Goal: Leave review/rating

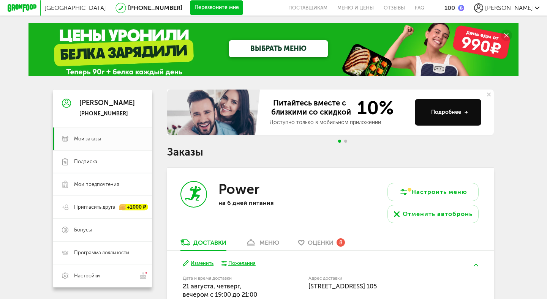
click at [532, 9] on span "[PERSON_NAME]" at bounding box center [509, 7] width 48 height 7
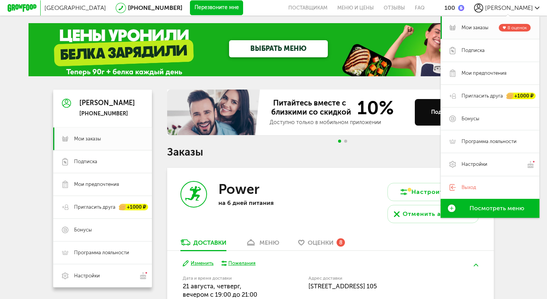
click at [324, 151] on h1 "Заказы" at bounding box center [330, 152] width 326 height 10
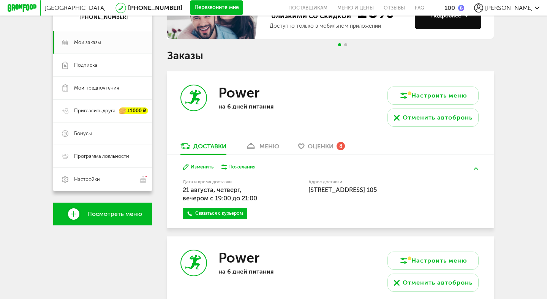
click at [276, 145] on div "меню" at bounding box center [269, 146] width 20 height 7
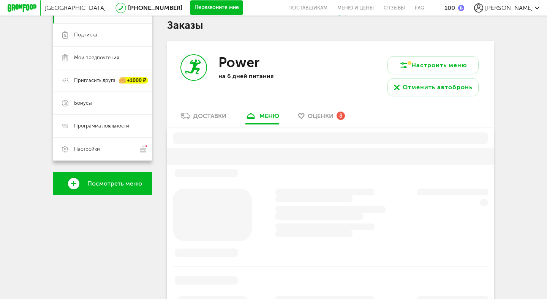
scroll to position [149, 0]
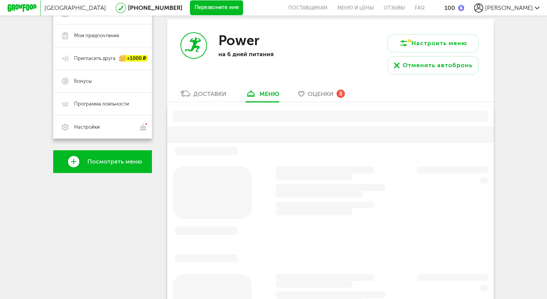
click at [323, 93] on span "Оценки" at bounding box center [320, 93] width 26 height 7
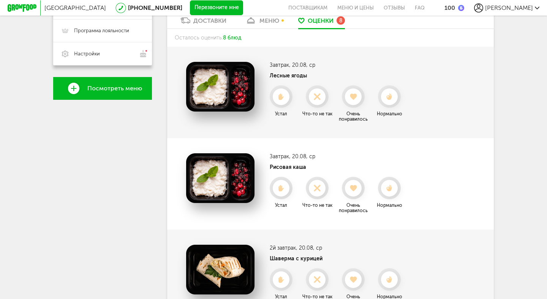
scroll to position [221, 0]
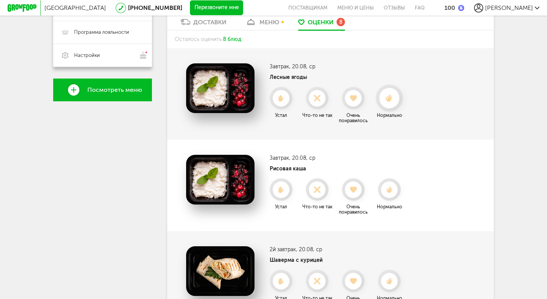
click at [391, 96] on use at bounding box center [389, 98] width 7 height 8
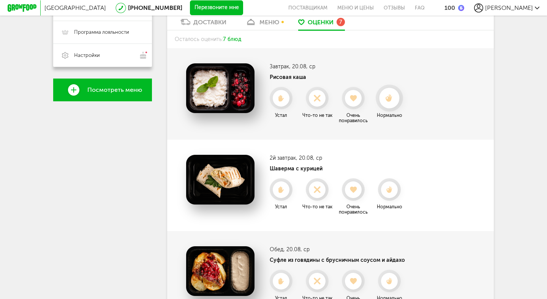
click at [394, 94] on icon at bounding box center [389, 98] width 20 height 8
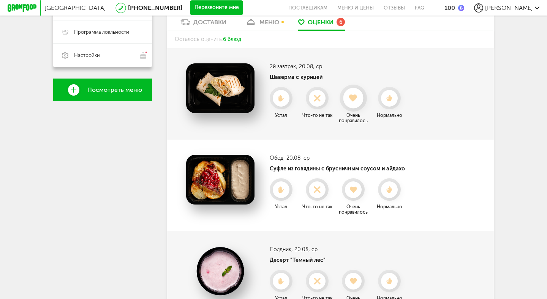
click at [356, 96] on use at bounding box center [353, 99] width 8 height 8
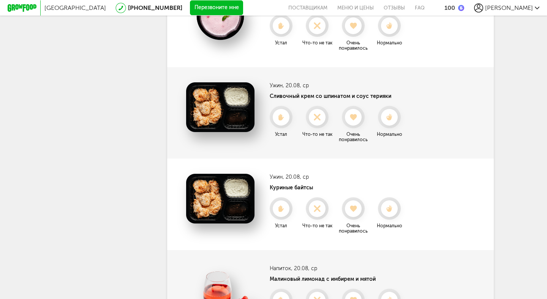
scroll to position [0, 0]
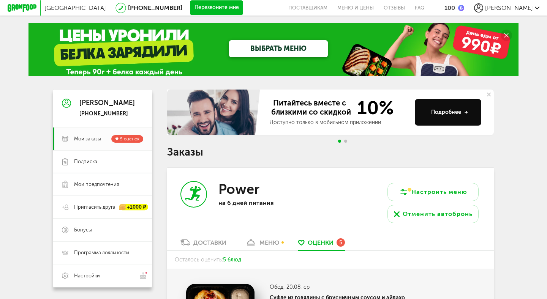
click at [506, 36] on icon at bounding box center [506, 35] width 4 height 4
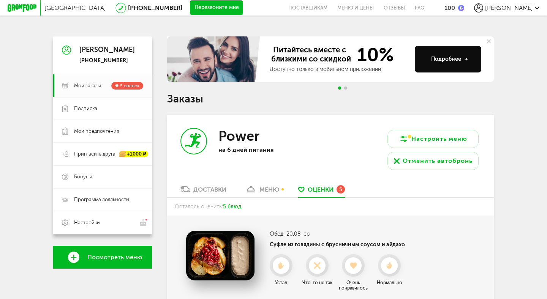
click at [424, 8] on link "FAQ" at bounding box center [417, 8] width 15 height 16
